Goal: Task Accomplishment & Management: Manage account settings

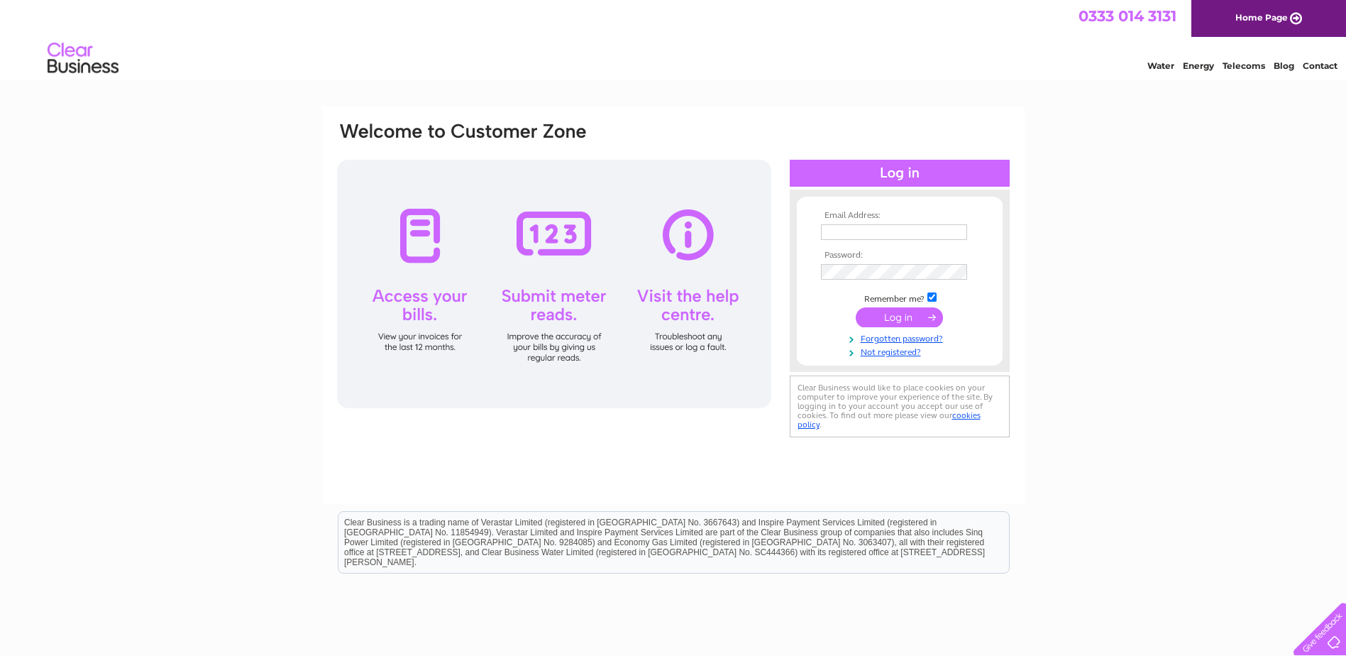
type input "standardlifesipp@cbre.com"
click at [888, 310] on input "submit" at bounding box center [899, 317] width 87 height 20
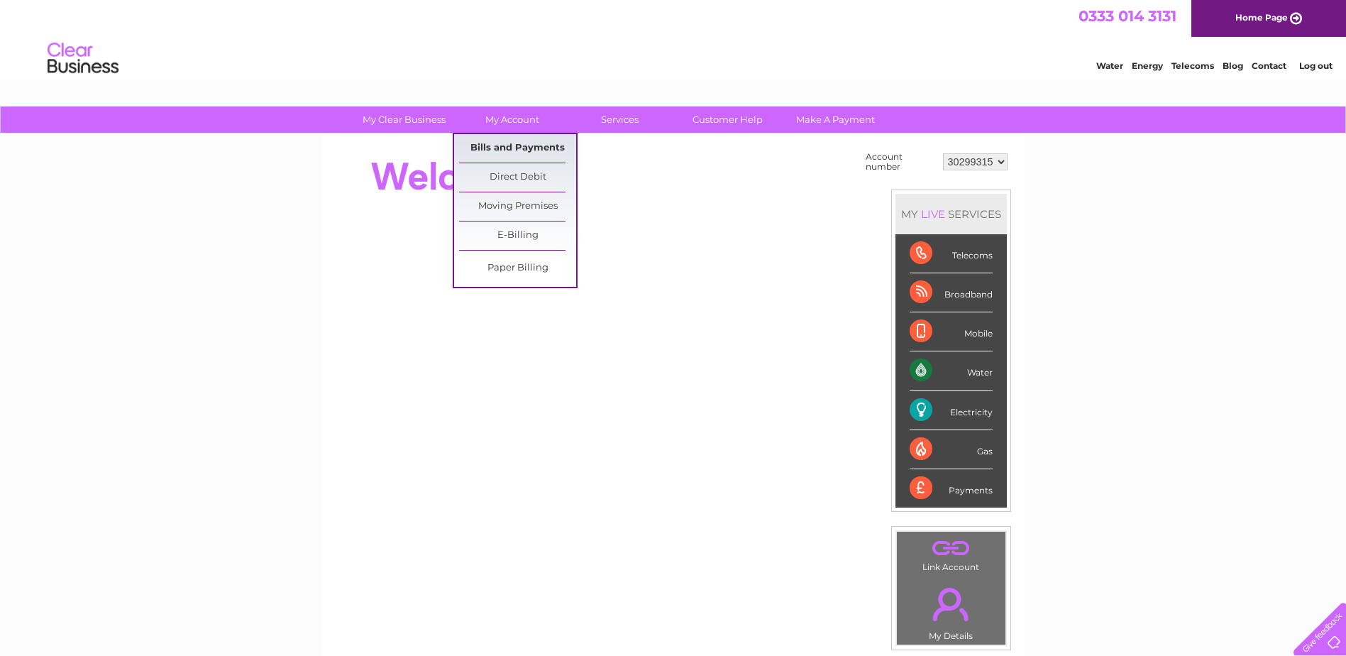
click at [517, 149] on link "Bills and Payments" at bounding box center [517, 148] width 117 height 28
click at [521, 145] on link "Bills and Payments" at bounding box center [517, 148] width 117 height 28
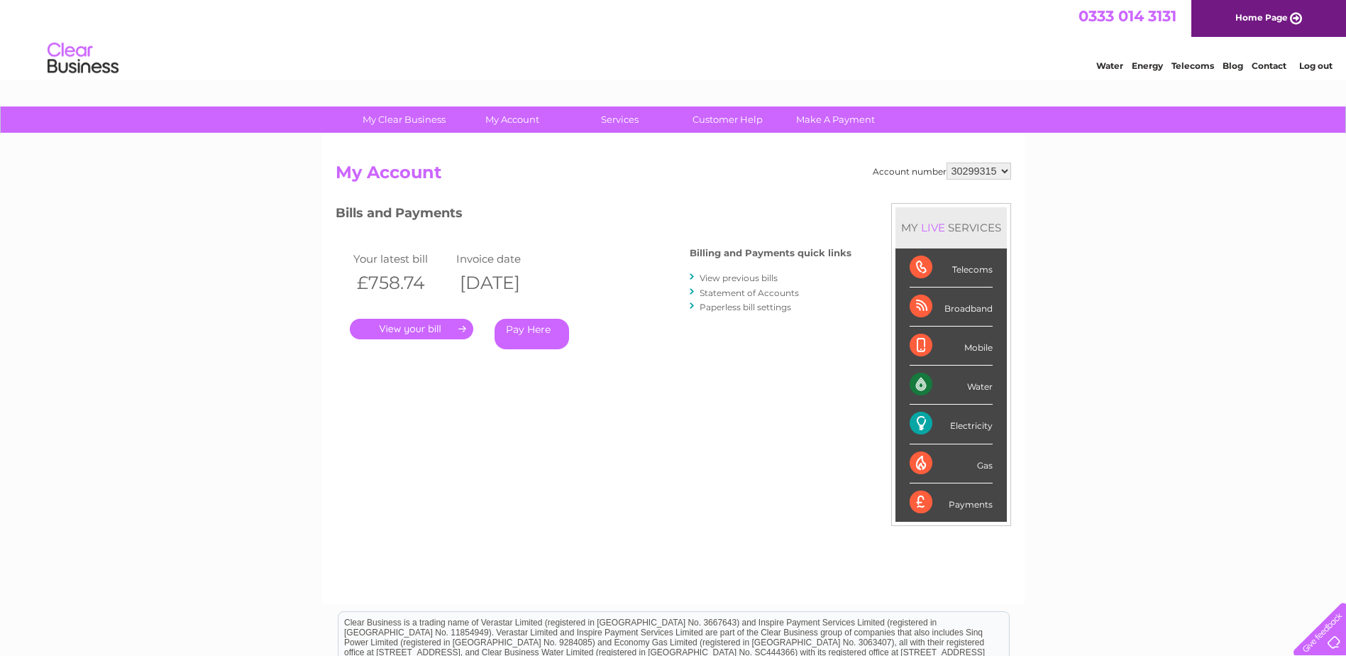
click at [415, 331] on link "." at bounding box center [411, 329] width 123 height 21
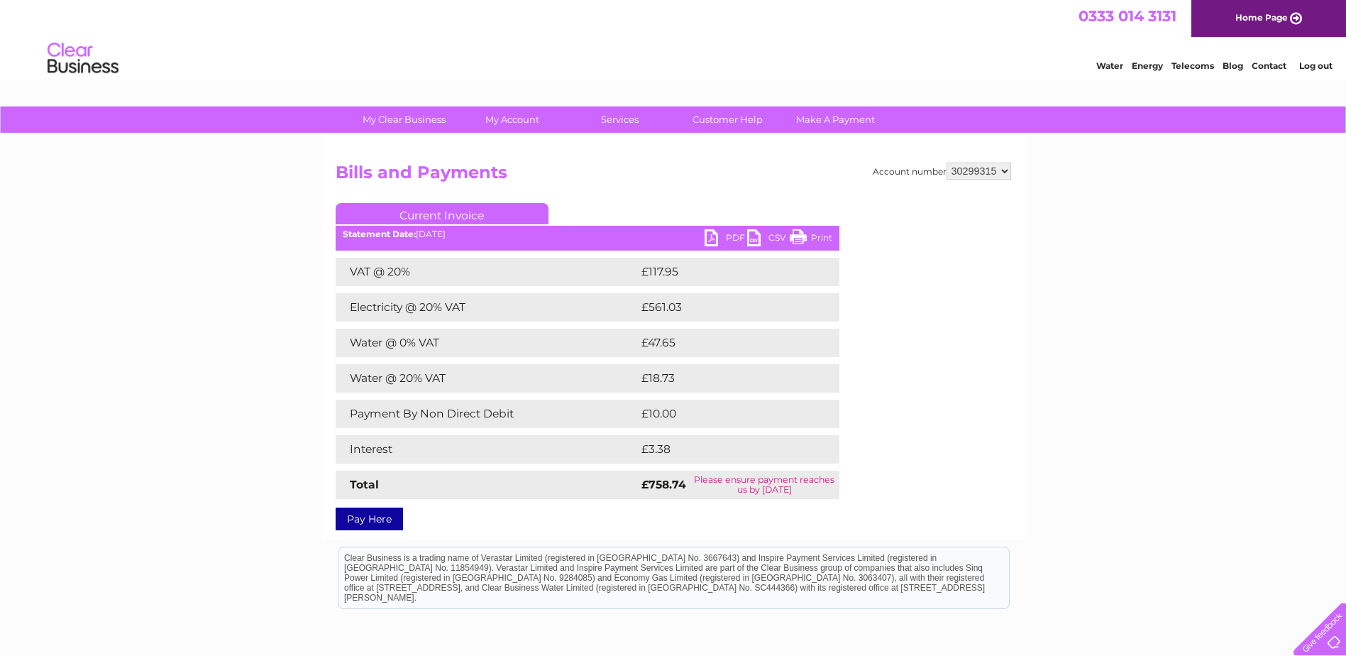
click at [726, 236] on link "PDF" at bounding box center [726, 239] width 43 height 21
